Goal: Information Seeking & Learning: Learn about a topic

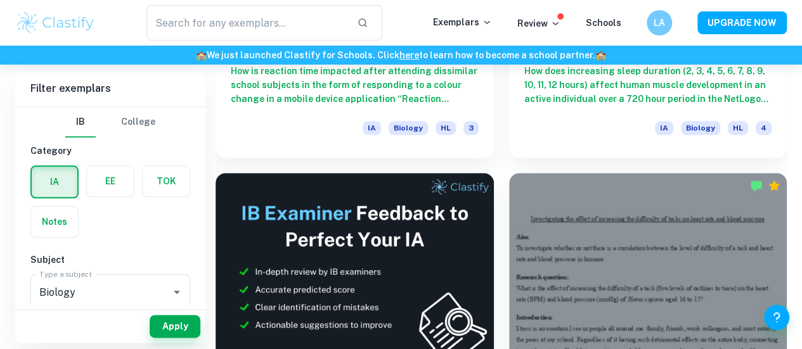
scroll to position [593, 0]
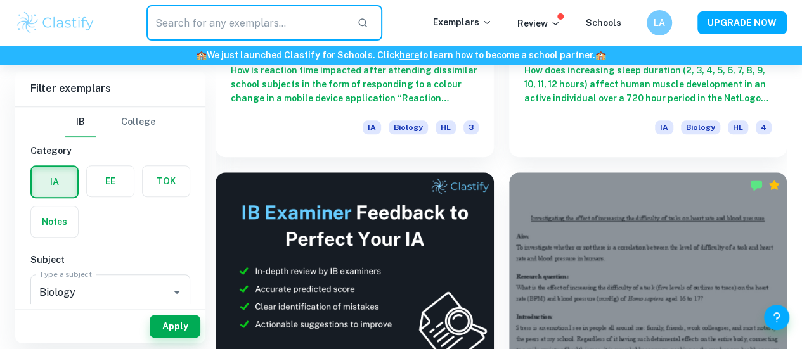
click at [240, 32] on input "text" at bounding box center [247, 23] width 200 height 36
type input "psychology"
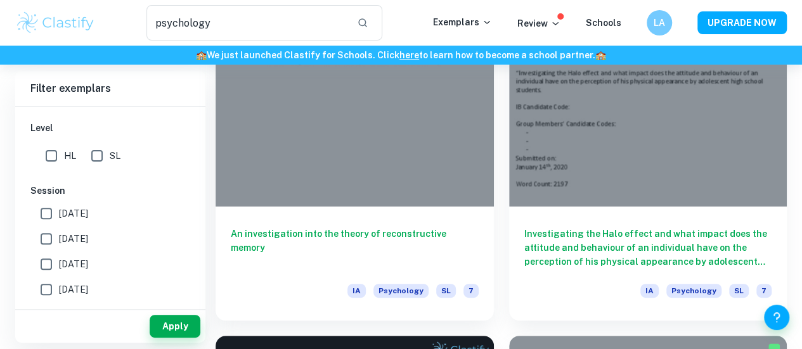
scroll to position [143, 0]
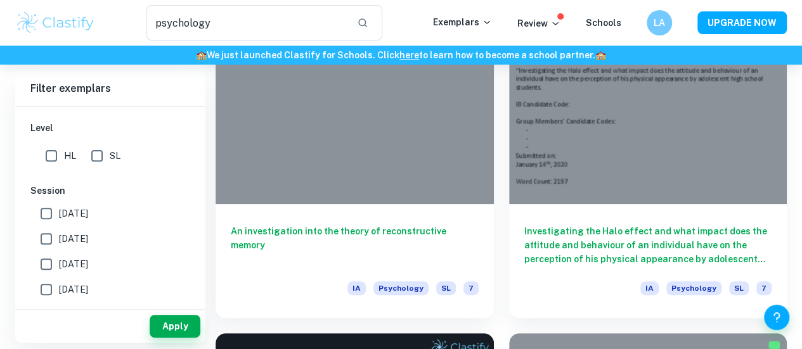
click at [322, 75] on div at bounding box center [355, 100] width 278 height 209
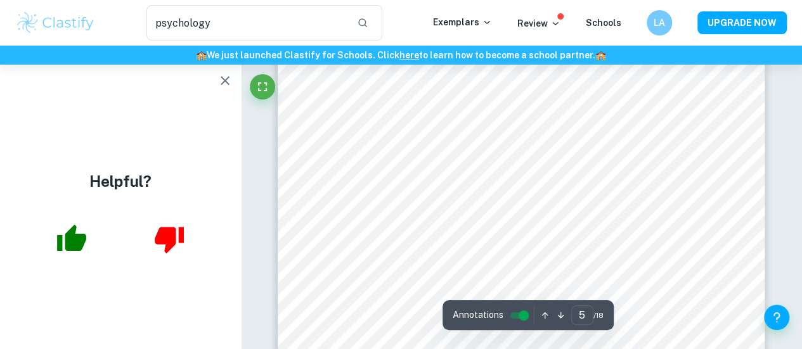
scroll to position [3049, 0]
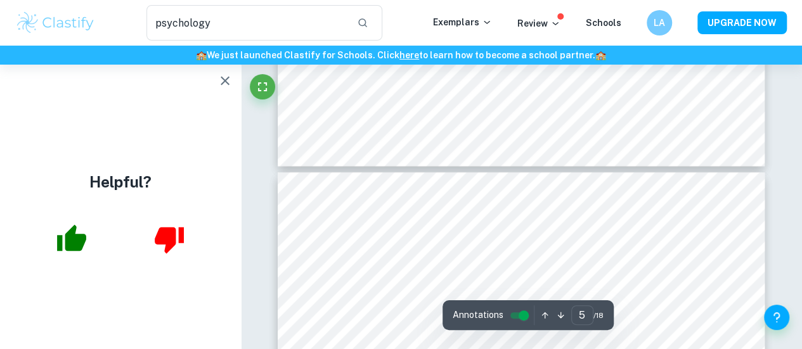
type input "6"
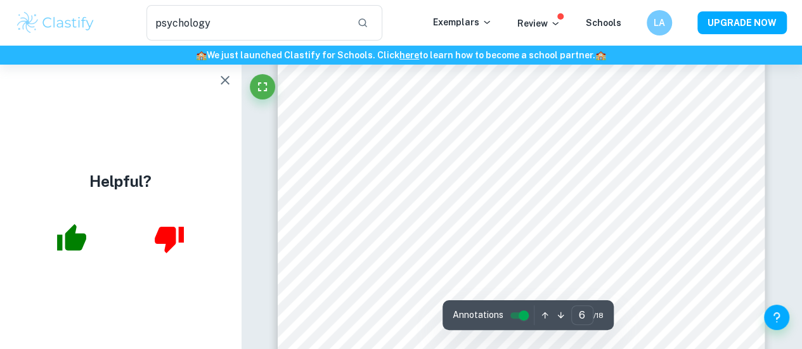
scroll to position [3988, 0]
